Goal: Find contact information: Find contact information

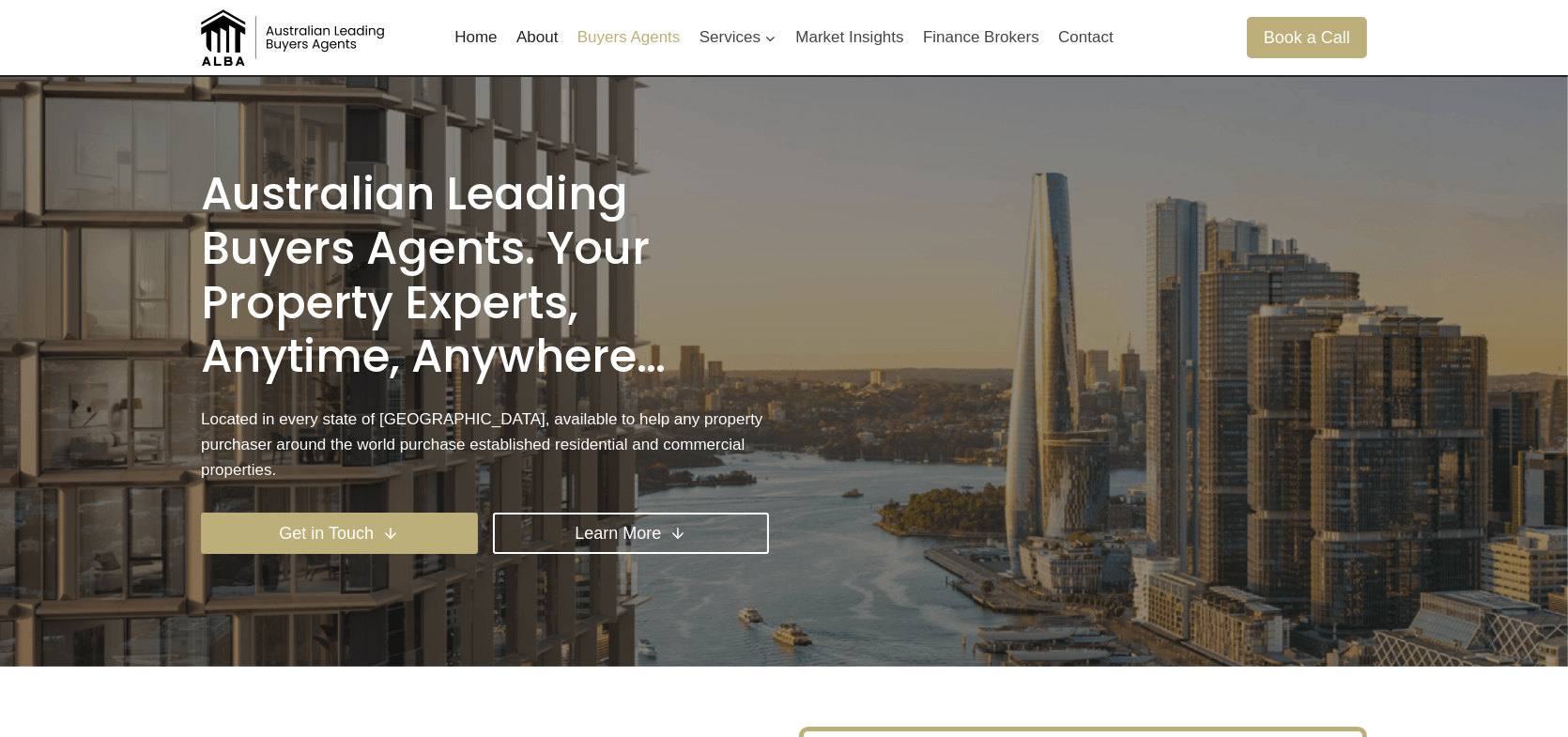
click at [641, 41] on link "Buyers Agents" at bounding box center [629, 38] width 122 height 45
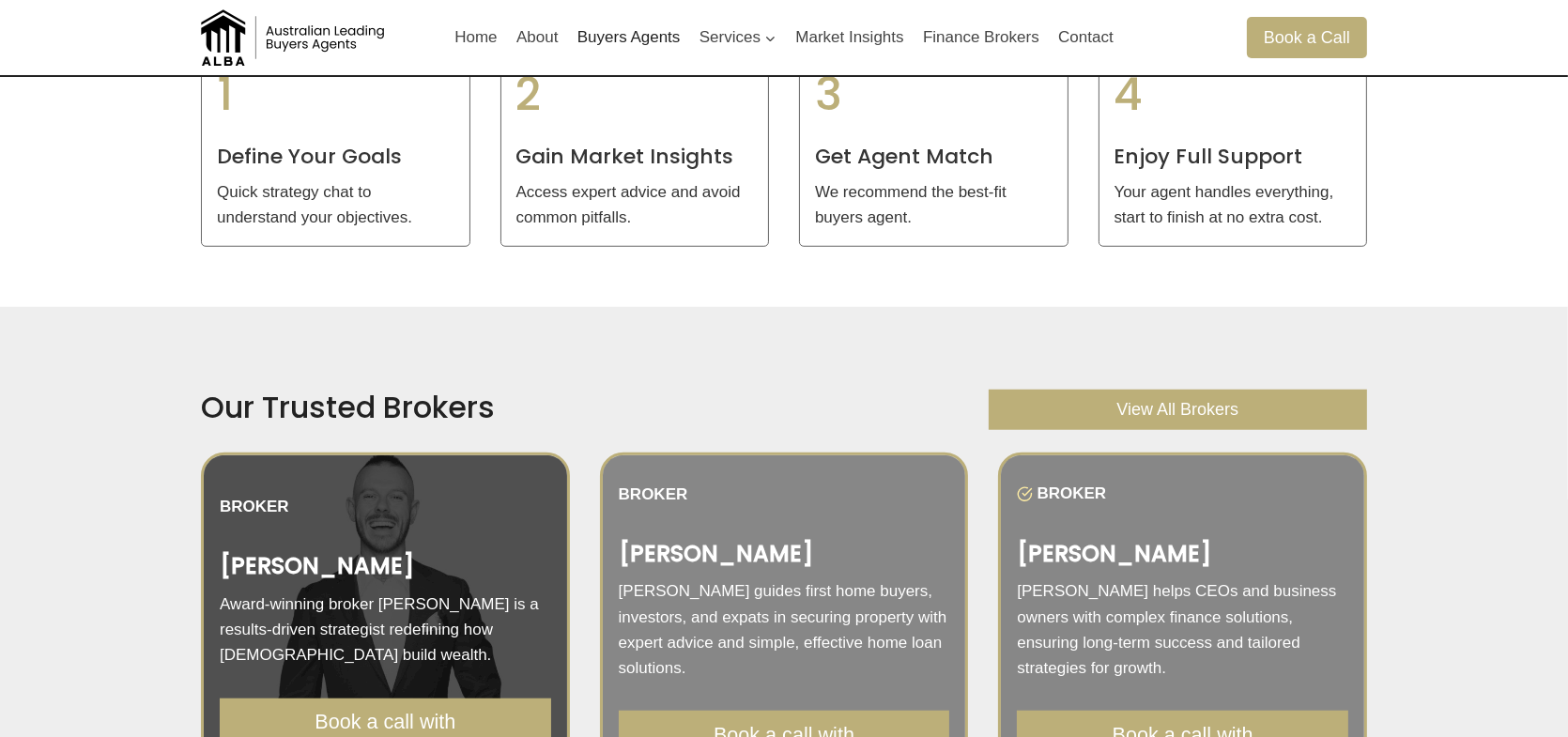
scroll to position [2033, 0]
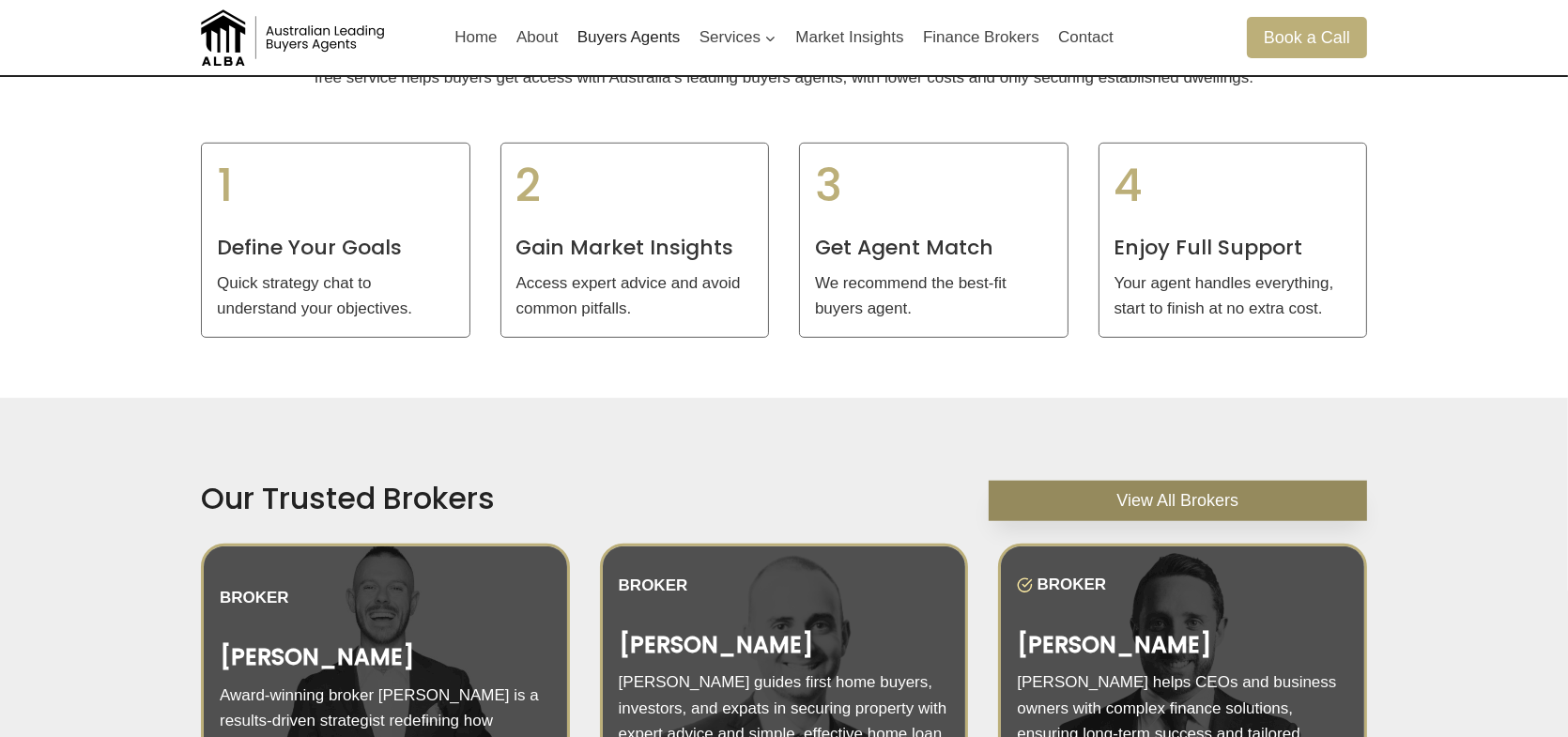
click at [1203, 487] on span "View All Brokers" at bounding box center [1177, 500] width 122 height 27
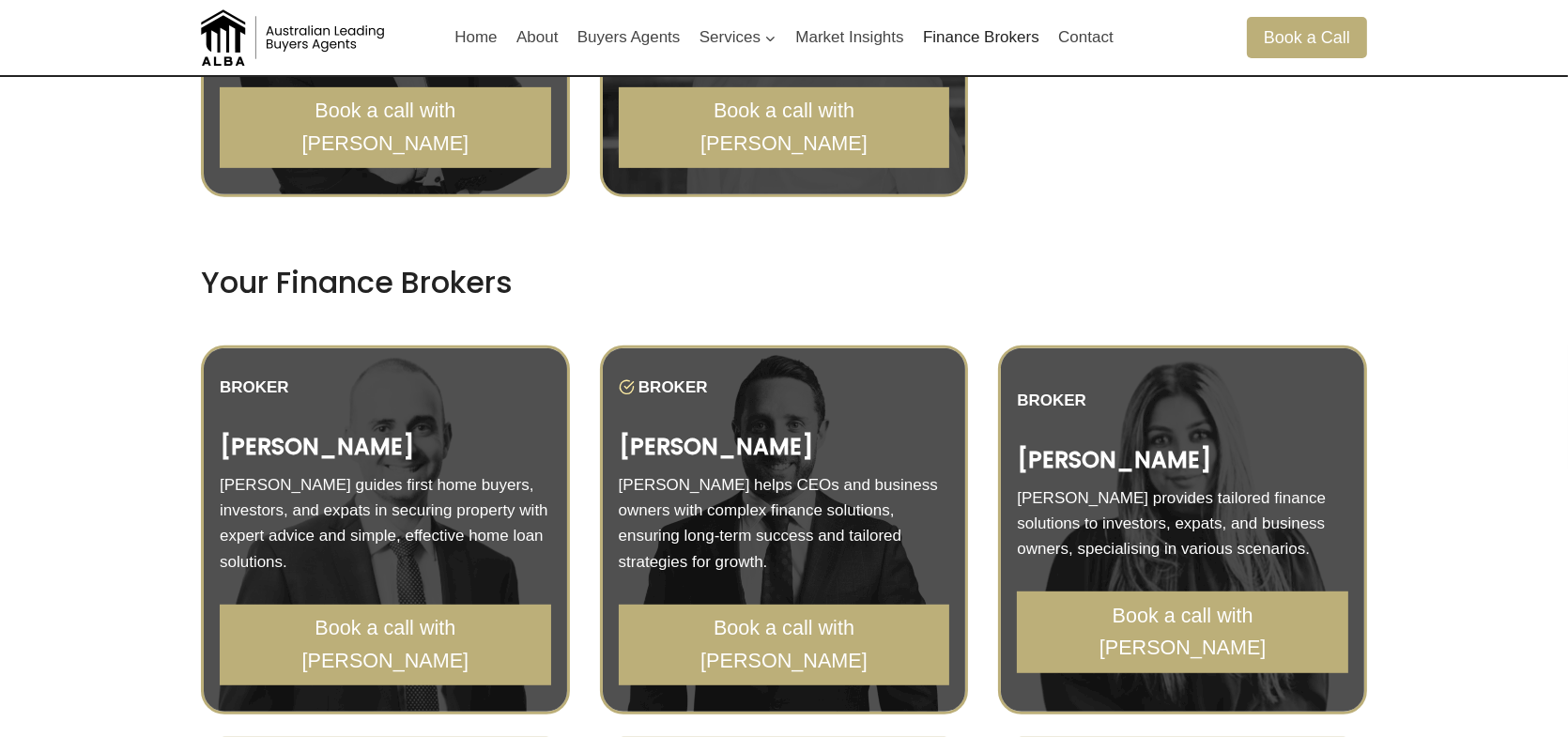
scroll to position [1669, 0]
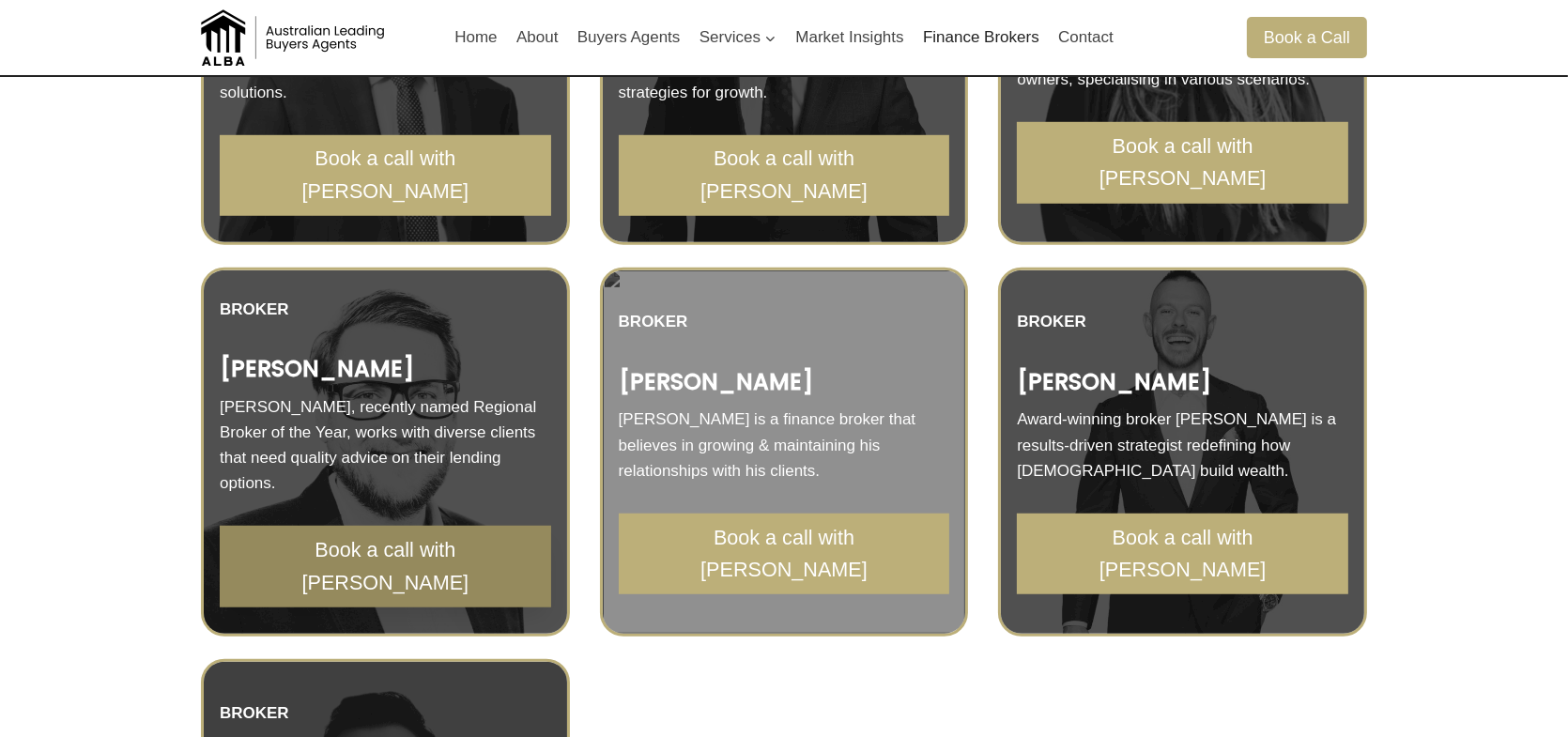
click at [411, 557] on span "Book a call with [PERSON_NAME]" at bounding box center [385, 566] width 290 height 65
